Goal: Navigation & Orientation: Find specific page/section

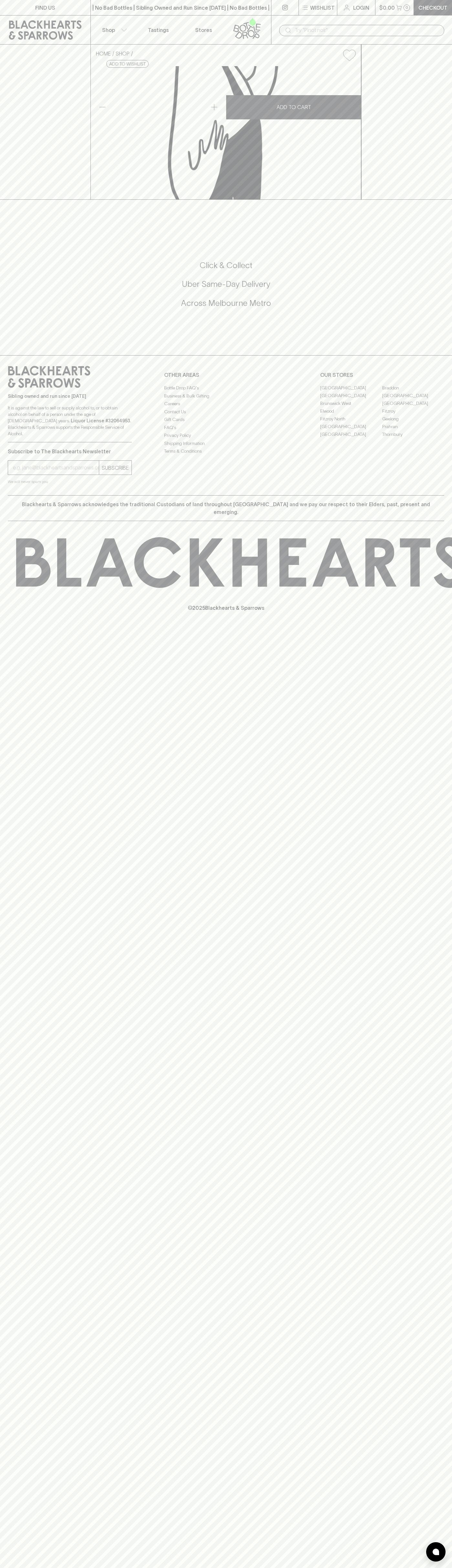
click at [415, 31] on input "text" at bounding box center [366, 30] width 144 height 10
click at [431, 775] on div "FIND US | No Bad Bottles | Sibling Owned and Run Since [DATE] | No Bad Bottles …" at bounding box center [226, 784] width 452 height 1568
click at [102, 1567] on html "FIND US | No Bad Bottles | Sibling Owned and Run Since [DATE] | No Bad Bottles …" at bounding box center [226, 784] width 452 height 1568
click at [5, 1413] on div "FIND US | No Bad Bottles | Sibling Owned and Run Since [DATE] | No Bad Bottles …" at bounding box center [226, 784] width 452 height 1568
